Goal: Task Accomplishment & Management: Manage account settings

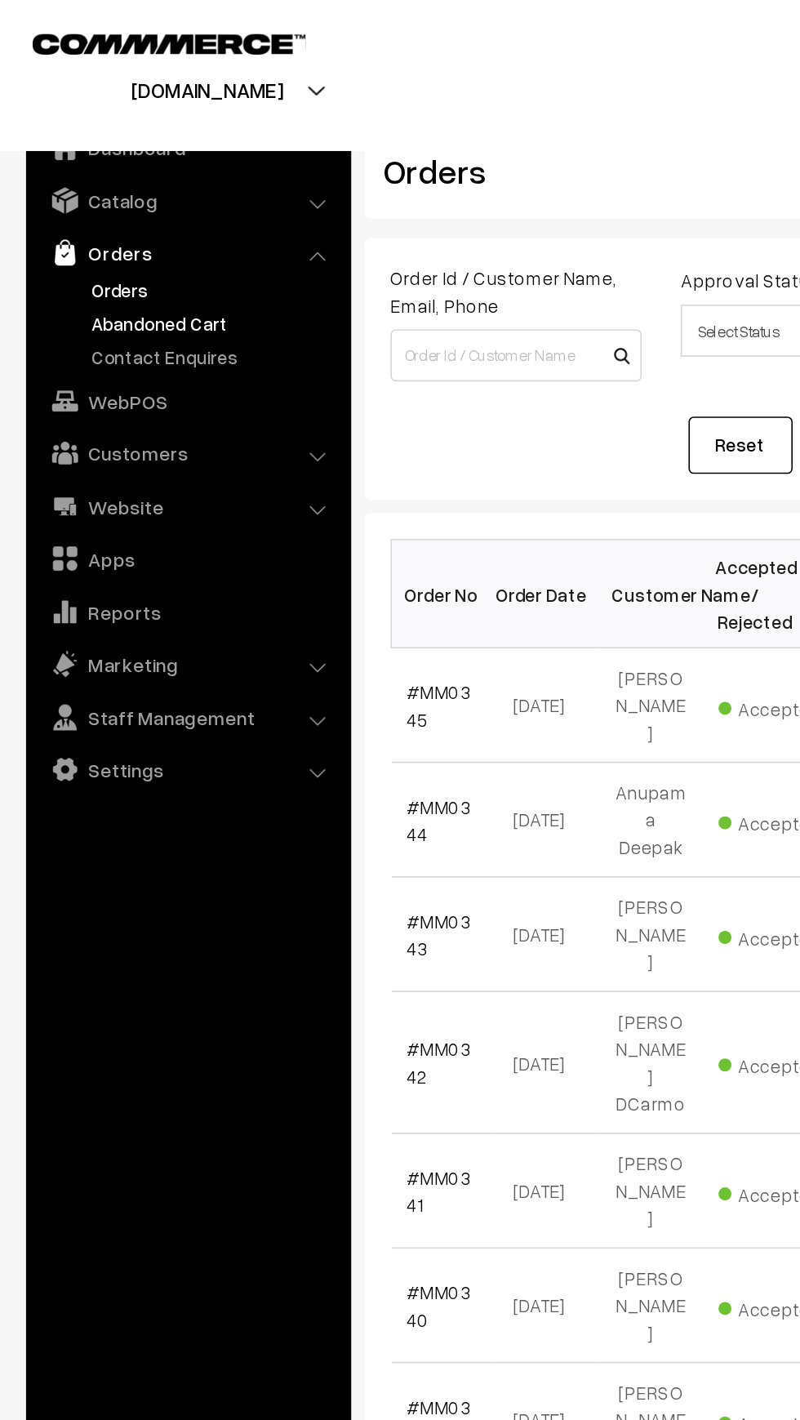
click at [69, 205] on link "Abandoned Cart" at bounding box center [134, 202] width 162 height 17
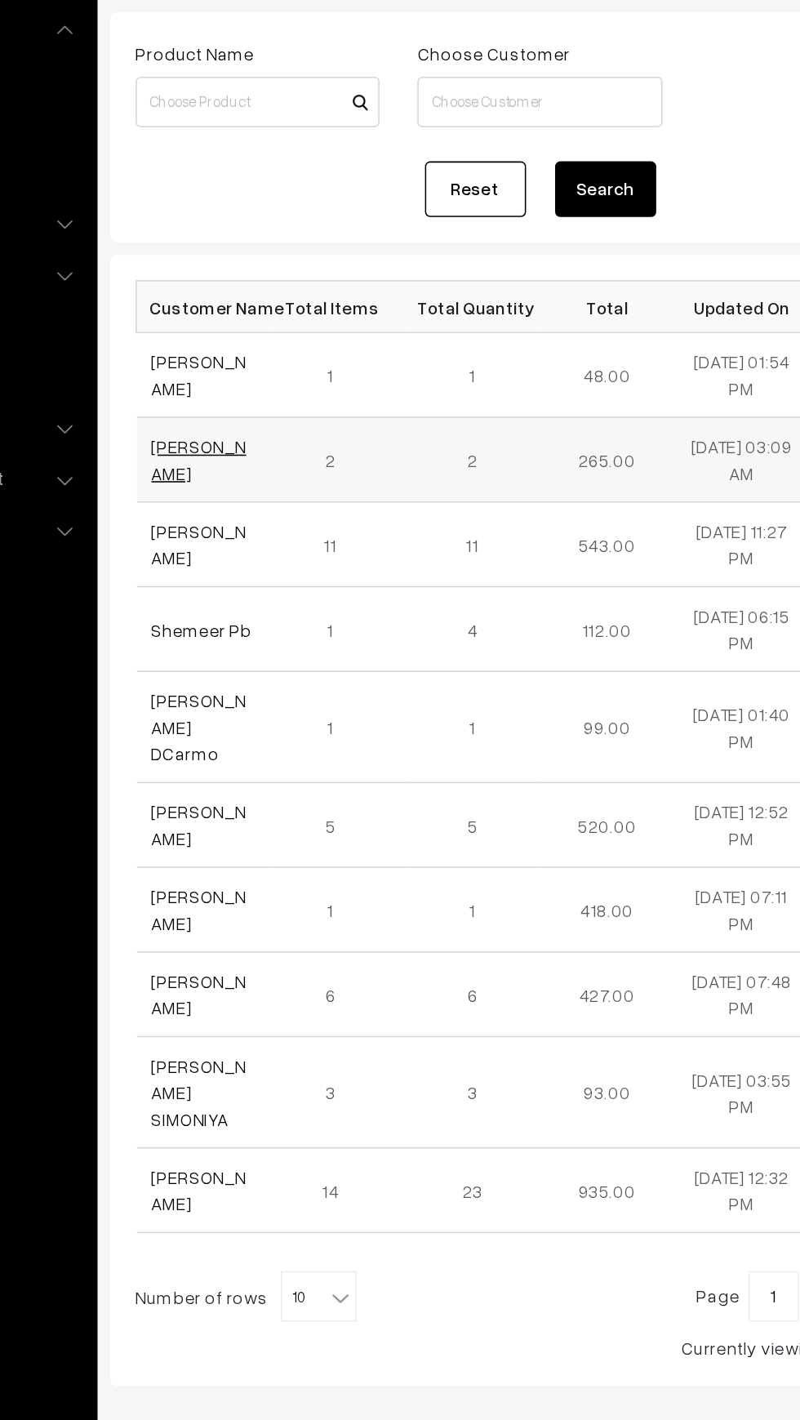
click at [270, 428] on link "[PERSON_NAME]" at bounding box center [286, 438] width 61 height 31
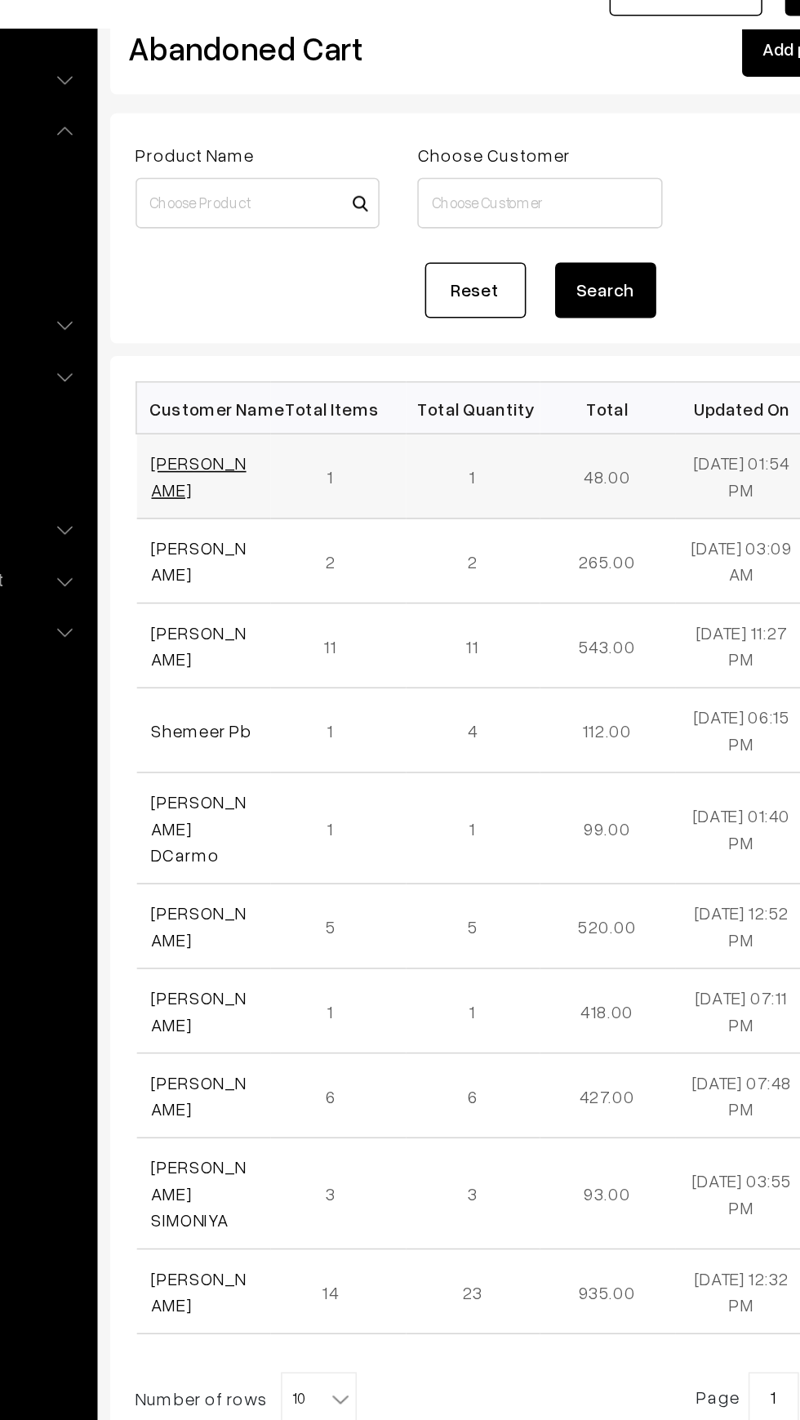
click at [256, 393] on link "Priyanshi Nayak" at bounding box center [286, 383] width 61 height 31
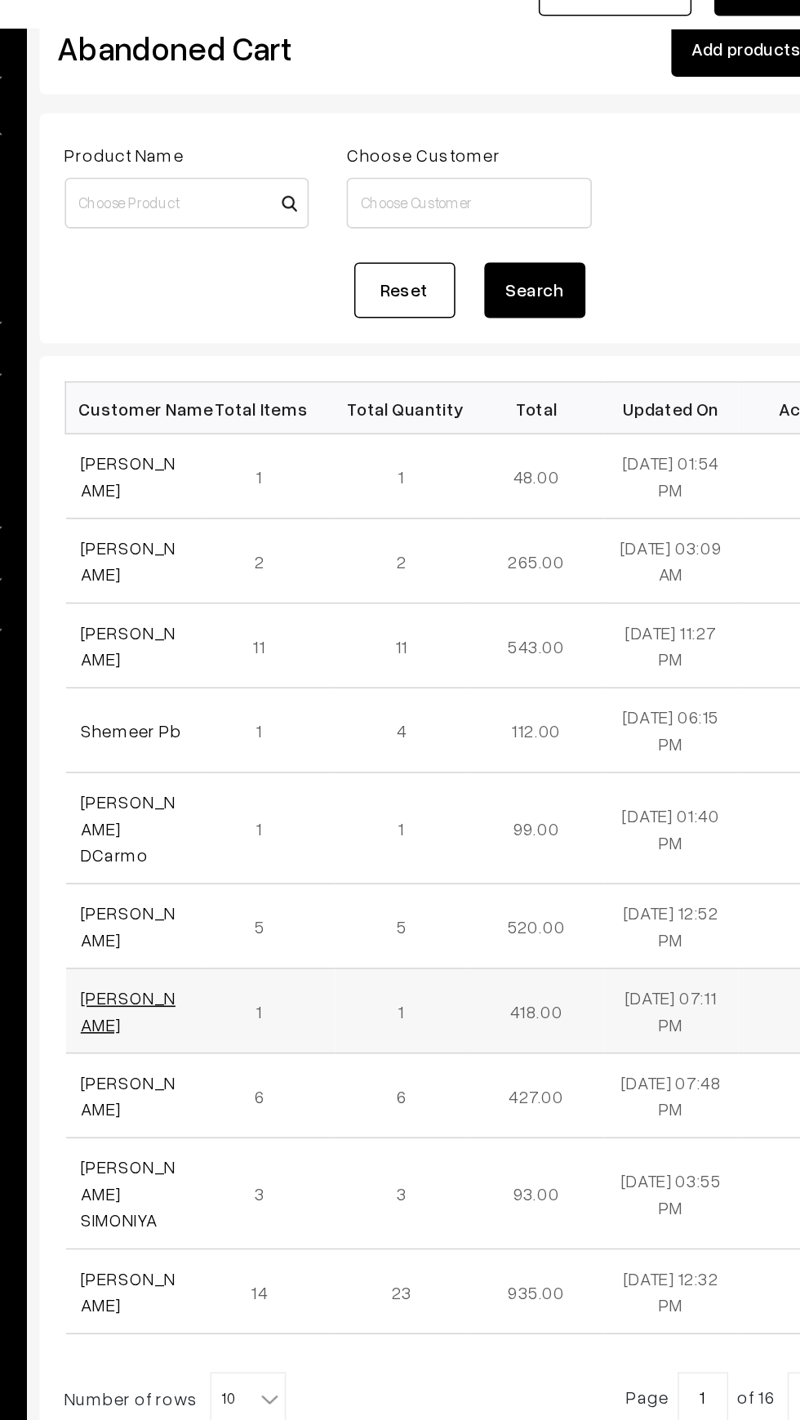
click at [265, 714] on link "[PERSON_NAME]" at bounding box center [286, 729] width 61 height 31
